Goal: Transaction & Acquisition: Purchase product/service

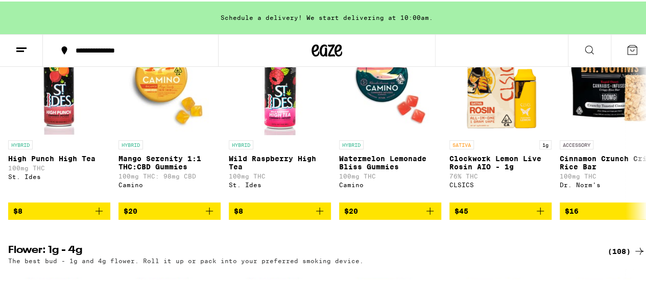
scroll to position [1124, 0]
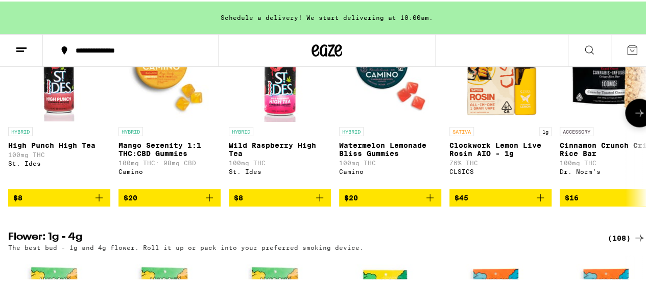
click at [633, 118] on icon at bounding box center [639, 112] width 12 height 12
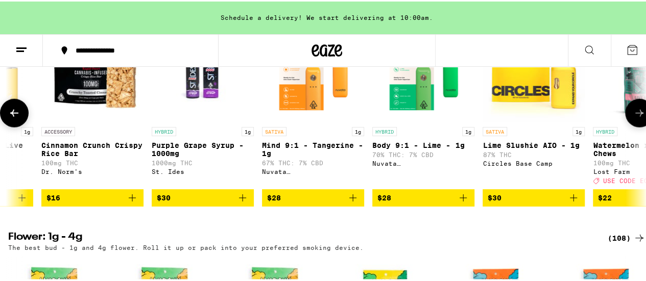
click at [633, 118] on icon at bounding box center [639, 112] width 12 height 12
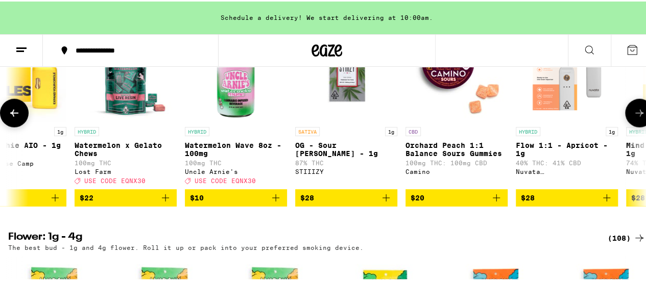
scroll to position [0, 1037]
click at [633, 118] on icon at bounding box center [639, 112] width 12 height 12
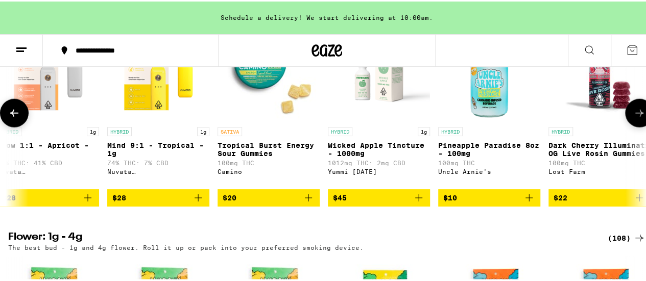
click at [633, 118] on icon at bounding box center [639, 112] width 12 height 12
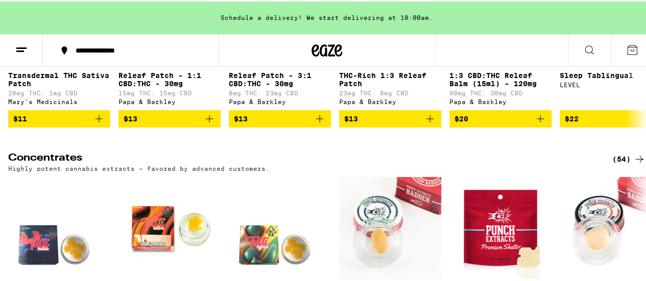
scroll to position [4341, 0]
